Goal: Contribute content

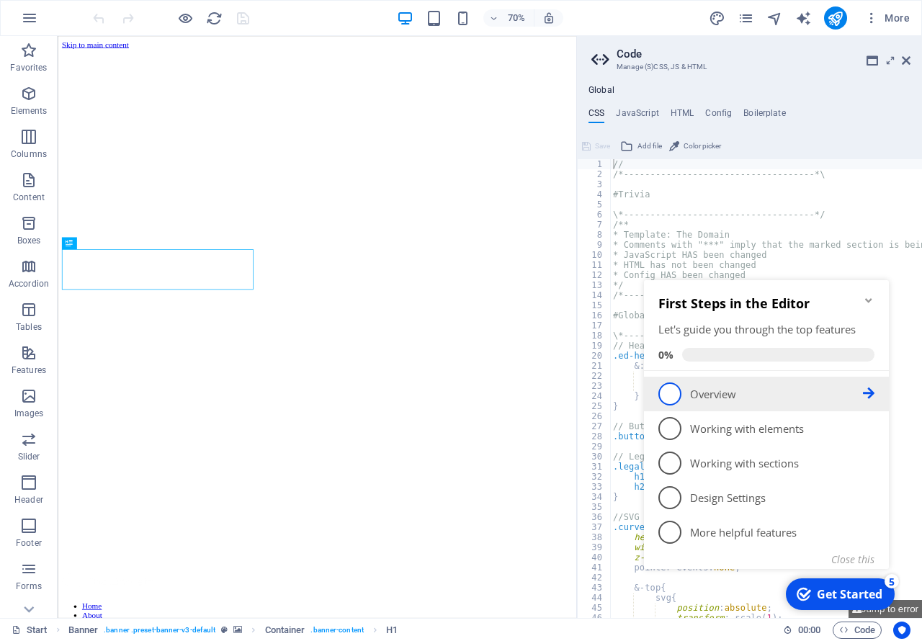
click at [671, 393] on span "1" at bounding box center [669, 393] width 23 height 23
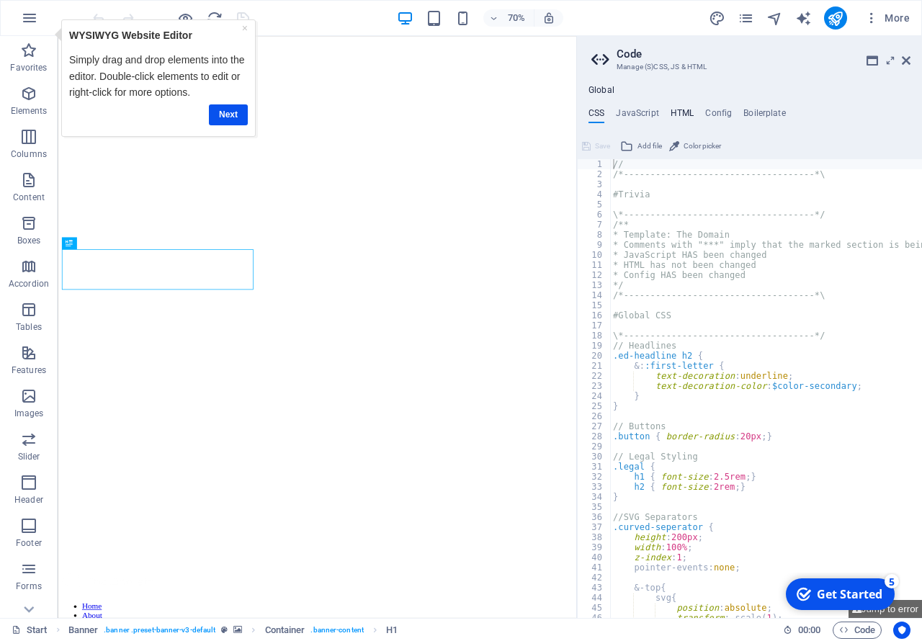
click at [689, 109] on h4 "HTML" at bounding box center [683, 116] width 24 height 16
type textarea "<a href="#main-content" class="wv-link-content button">Skip to main content</a>"
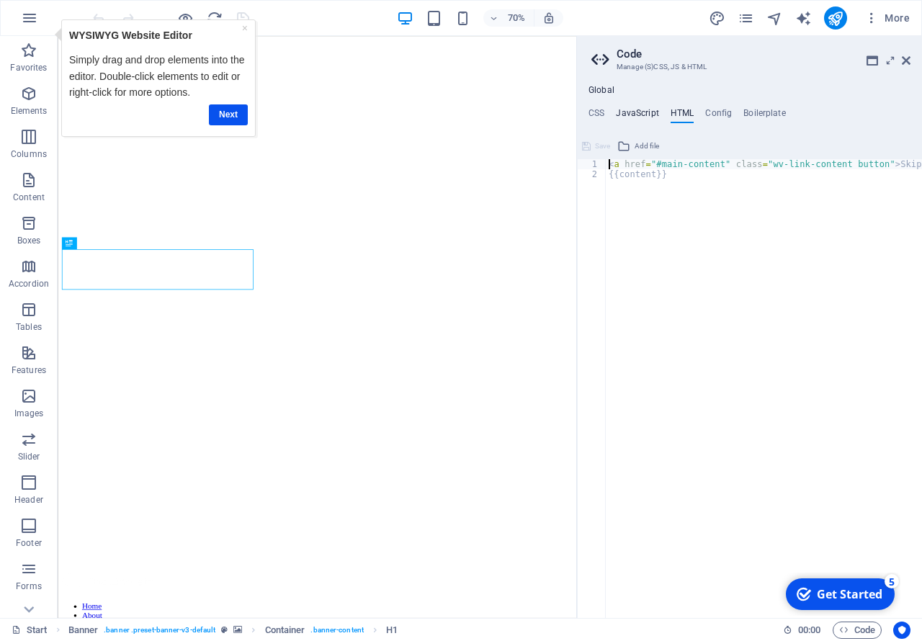
click at [636, 112] on h4 "JavaScript" at bounding box center [637, 116] width 42 height 16
type textarea "/* JS for preset "Menu V2" */"
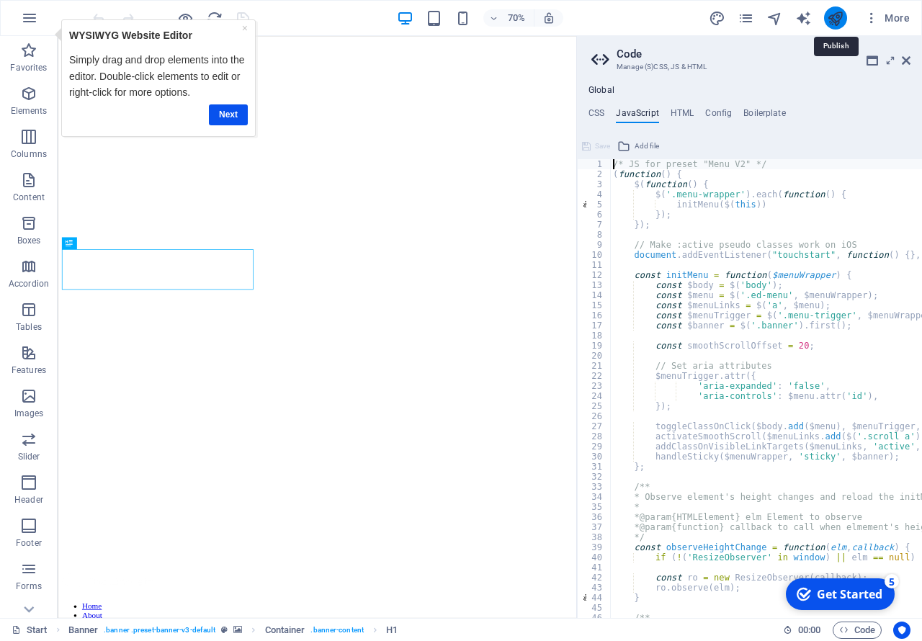
click at [833, 16] on icon "publish" at bounding box center [835, 18] width 17 height 17
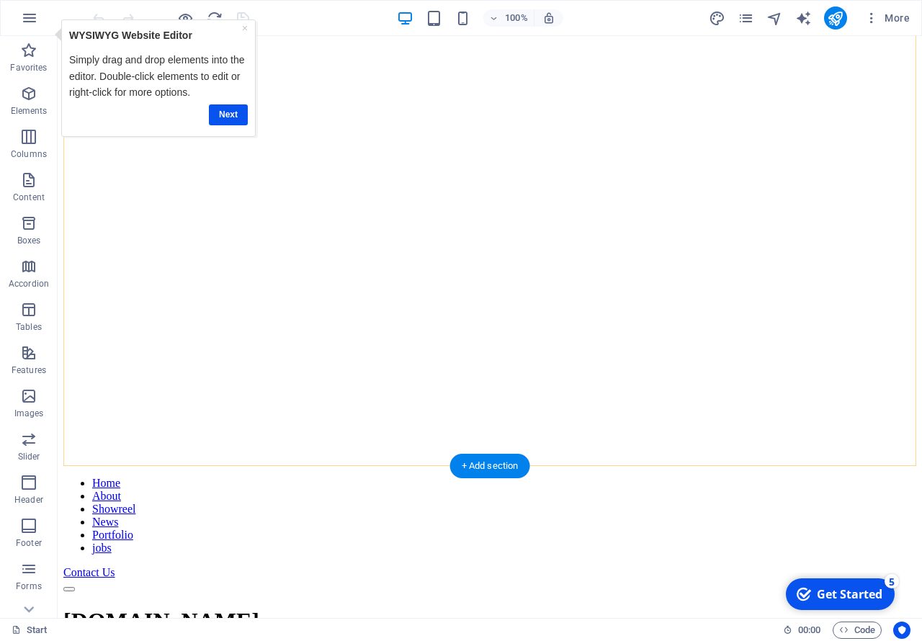
scroll to position [147, 0]
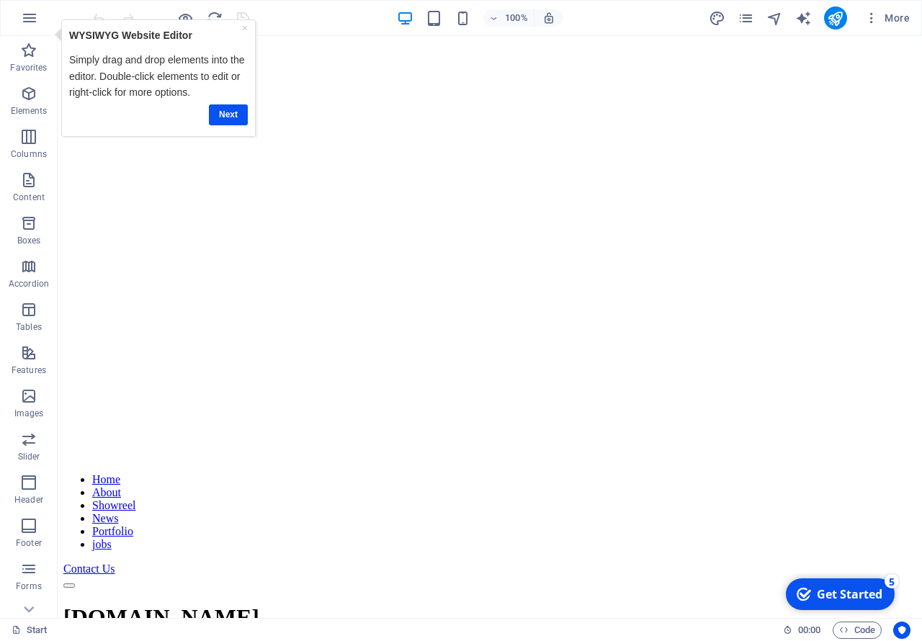
click at [833, 595] on div "Get Started" at bounding box center [850, 594] width 66 height 16
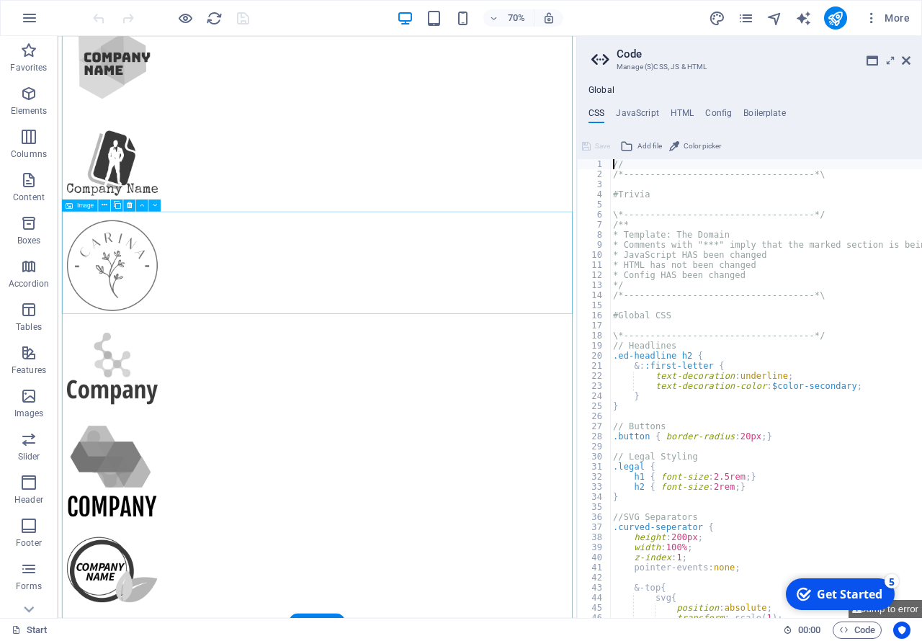
scroll to position [1396, 0]
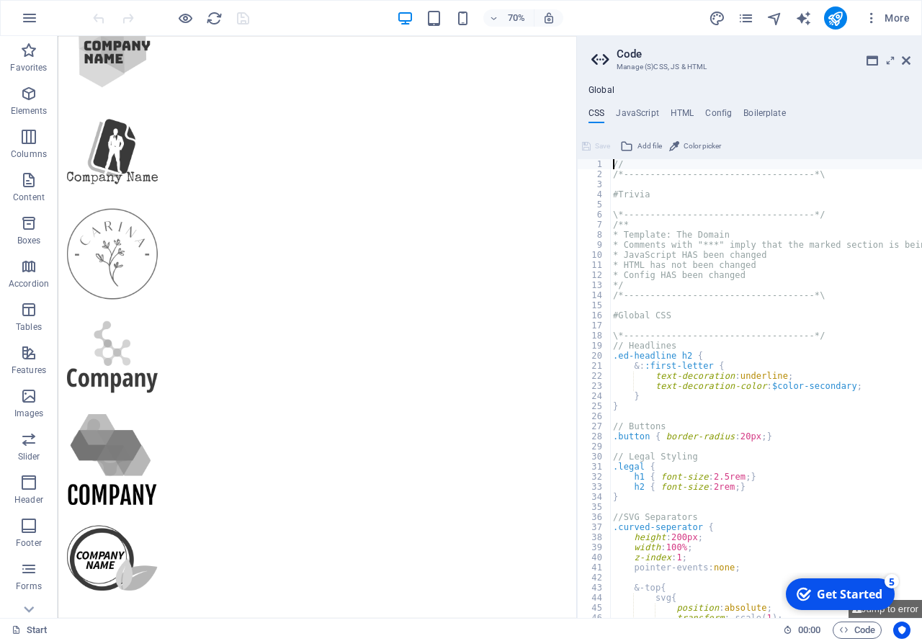
click at [824, 586] on div "checkmark Get Started 5" at bounding box center [840, 594] width 109 height 32
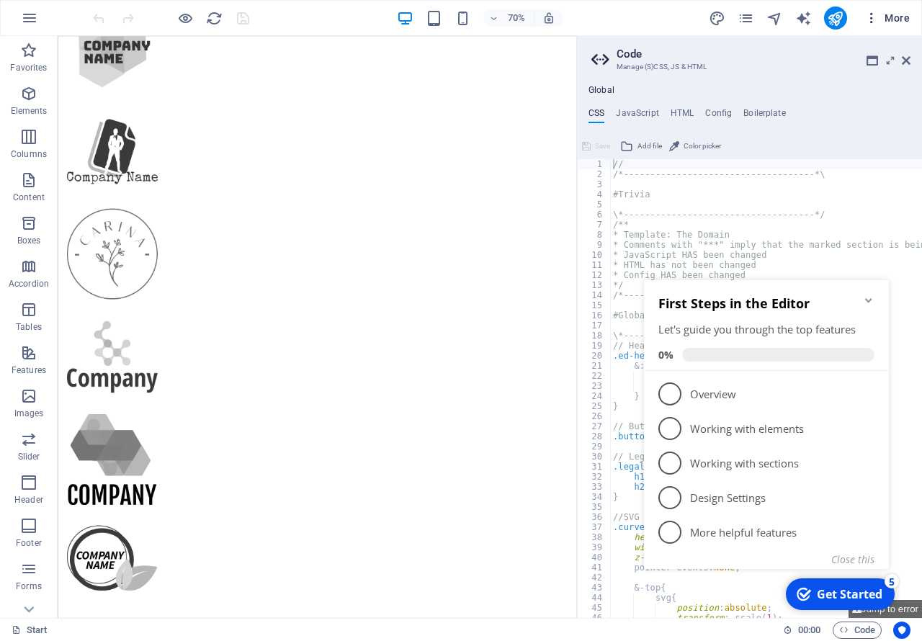
click at [900, 18] on span "More" at bounding box center [886, 18] width 45 height 14
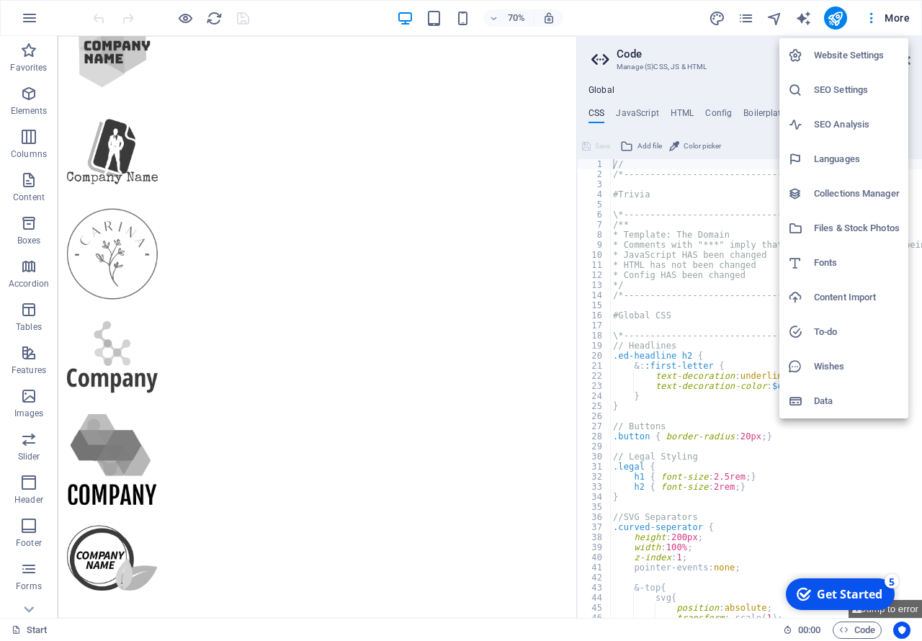
click at [812, 225] on div at bounding box center [801, 228] width 26 height 14
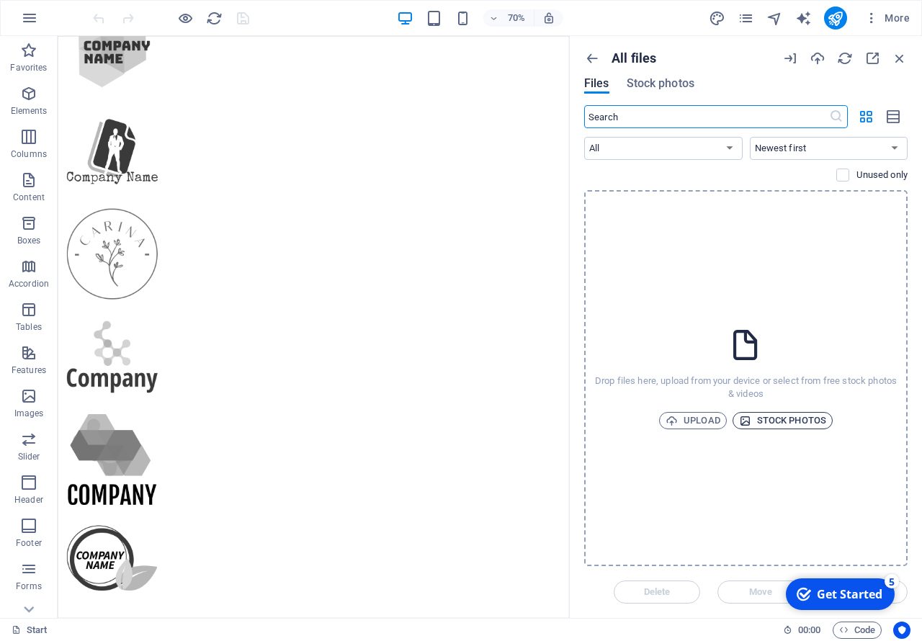
click at [772, 420] on span "Stock photos" at bounding box center [782, 420] width 87 height 17
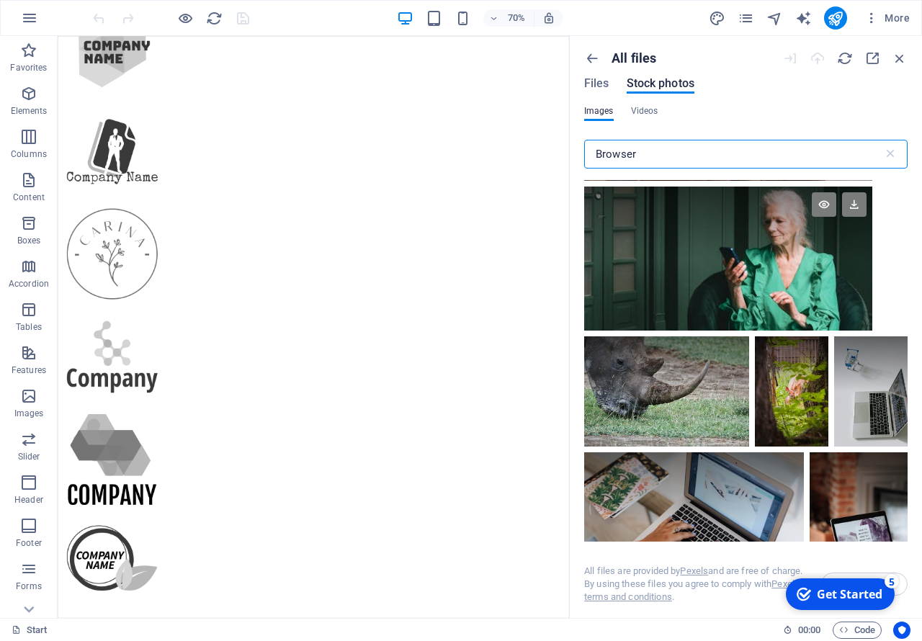
scroll to position [2204, 0]
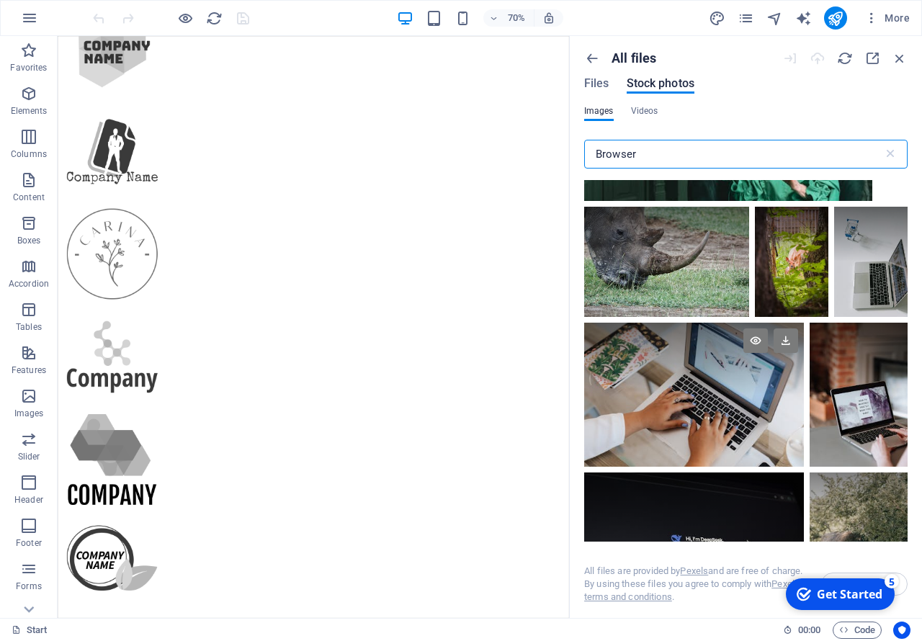
type input "Browser"
click at [749, 421] on div at bounding box center [694, 395] width 220 height 144
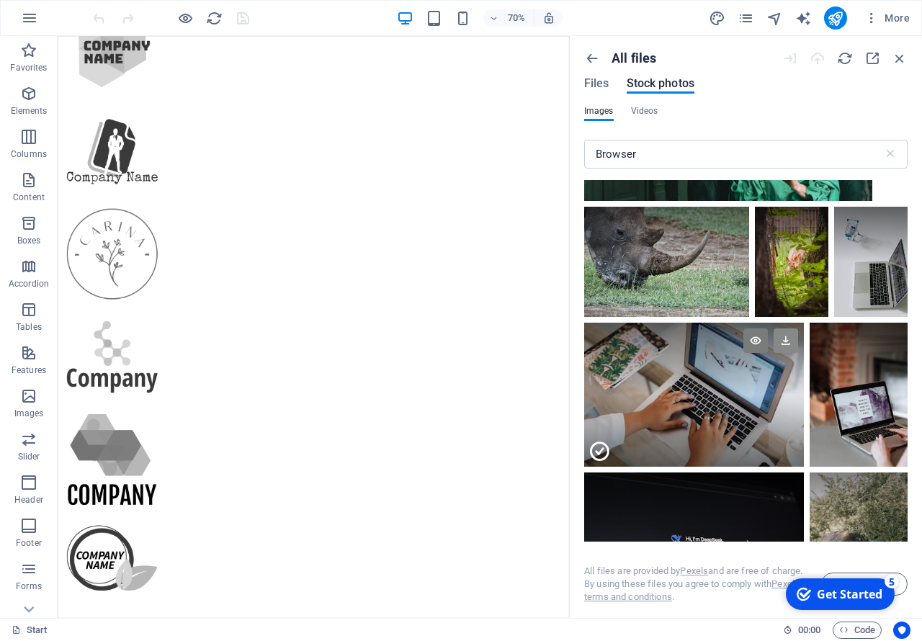
click at [781, 340] on icon at bounding box center [786, 340] width 24 height 24
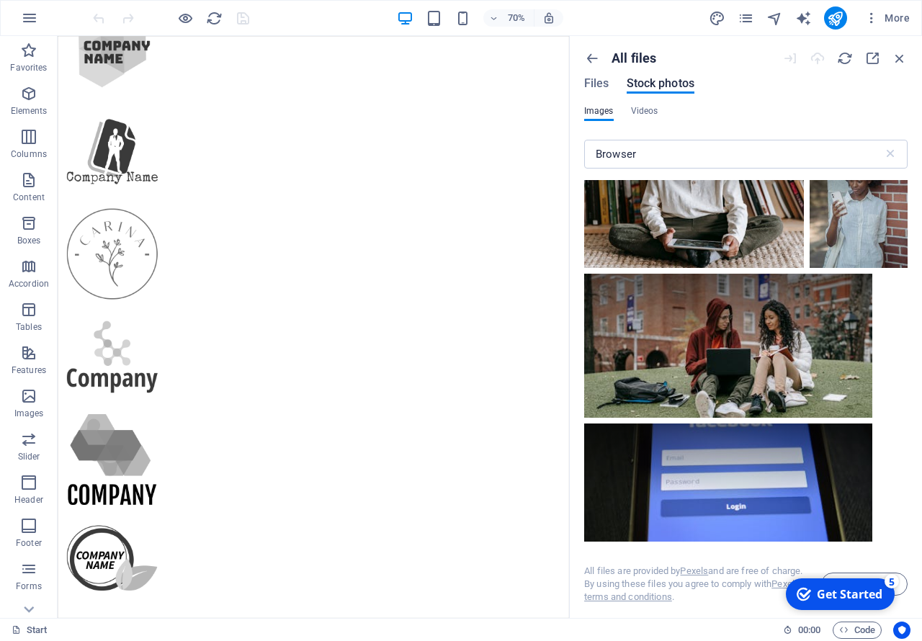
scroll to position [2528, 0]
